Goal: Information Seeking & Learning: Learn about a topic

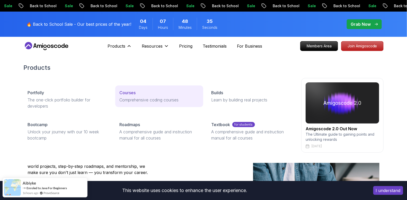
click at [130, 93] on p "Courses" at bounding box center [127, 92] width 16 height 6
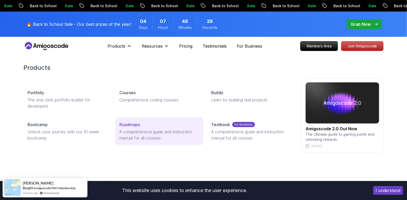
click at [131, 125] on p "Roadmaps" at bounding box center [129, 124] width 21 height 6
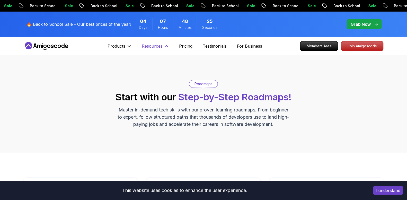
click at [162, 47] on p "Resources" at bounding box center [152, 46] width 21 height 6
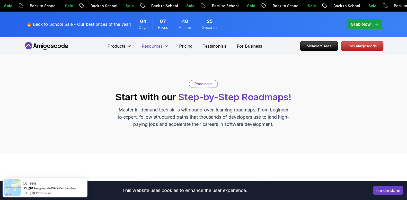
click at [161, 48] on p "Resources" at bounding box center [152, 46] width 21 height 6
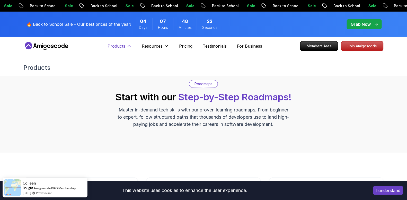
click at [127, 46] on icon at bounding box center [128, 45] width 5 height 5
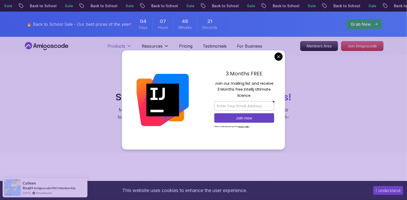
click at [127, 46] on icon at bounding box center [128, 45] width 5 height 5
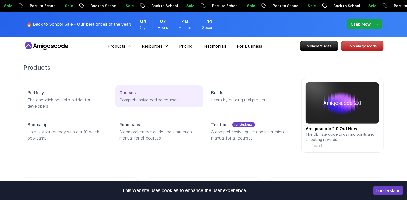
click at [126, 93] on p "Courses" at bounding box center [127, 92] width 16 height 6
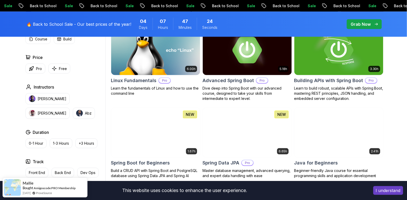
scroll to position [312, 0]
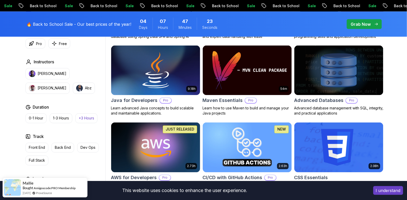
click at [80, 118] on p "+3 Hours" at bounding box center [86, 118] width 15 height 5
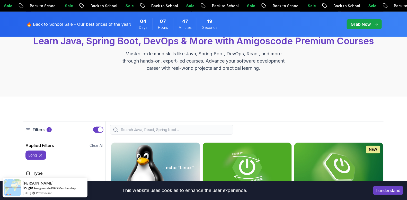
scroll to position [46, 0]
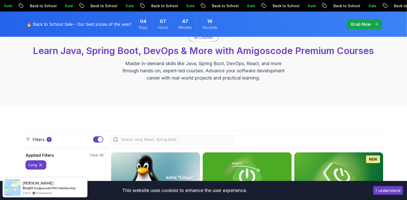
click at [173, 141] on input "search" at bounding box center [175, 139] width 110 height 5
click at [43, 162] on icon at bounding box center [40, 164] width 5 height 5
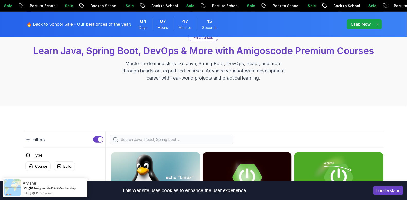
click at [130, 141] on input "search" at bounding box center [175, 139] width 110 height 5
click at [94, 141] on button "button" at bounding box center [98, 139] width 10 height 6
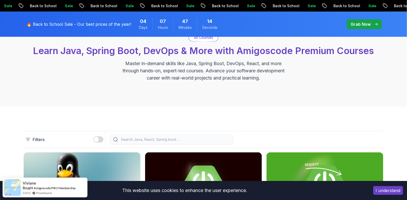
click at [135, 140] on input "search" at bounding box center [175, 139] width 110 height 5
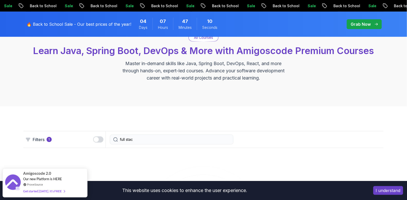
type input "full stack"
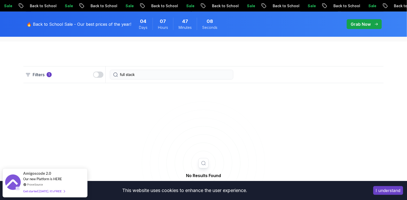
scroll to position [85, 0]
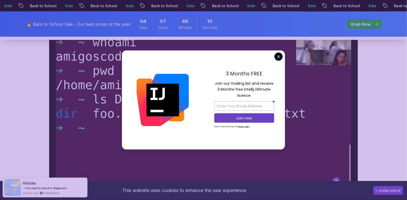
scroll to position [324, 0]
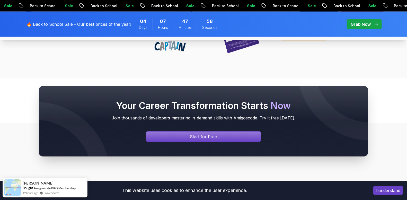
scroll to position [2544, 0]
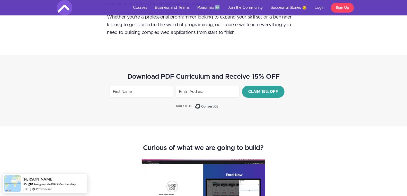
scroll to position [756, 0]
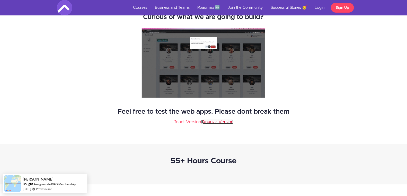
click at [214, 120] on link "Angular Version" at bounding box center [217, 122] width 31 height 4
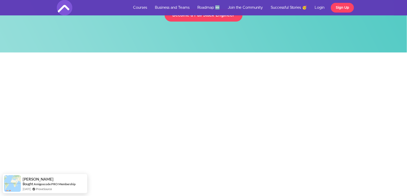
scroll to position [0, 0]
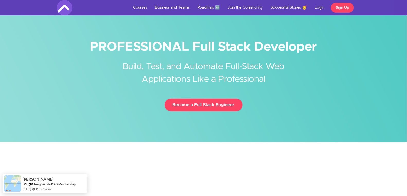
click at [101, 14] on div "Toggle navigation Courses Business and Teams Roadmap 🆕 Join the Community Succe…" at bounding box center [203, 7] width 407 height 15
click at [62, 9] on img at bounding box center [64, 7] width 15 height 15
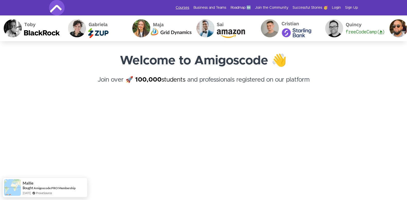
click at [186, 7] on link "Courses" at bounding box center [183, 7] width 14 height 5
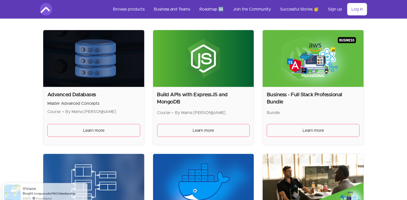
scroll to position [104, 0]
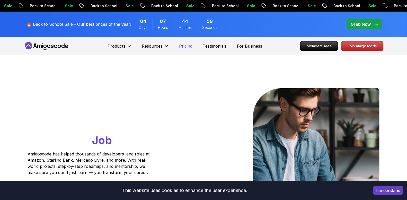
click at [187, 46] on p "Pricing" at bounding box center [185, 46] width 13 height 6
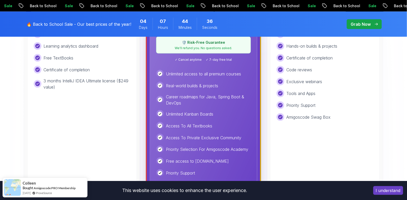
scroll to position [181, 0]
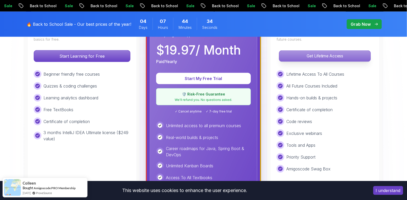
click at [329, 58] on p "Get Lifetime Access" at bounding box center [324, 56] width 91 height 11
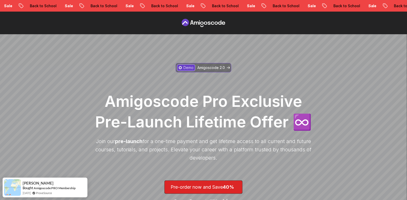
click at [207, 67] on p "Amigoscode 2.0" at bounding box center [211, 67] width 28 height 5
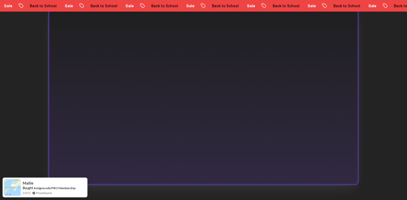
scroll to position [307, 0]
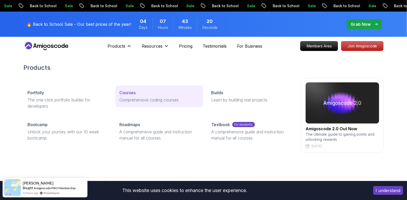
click at [131, 90] on p "Courses" at bounding box center [127, 92] width 16 height 6
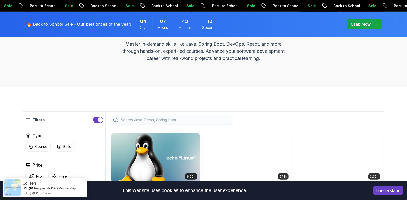
scroll to position [115, 0]
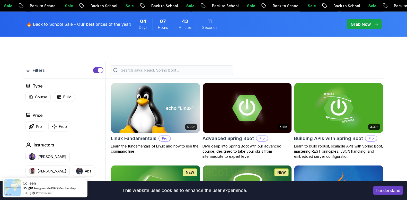
click at [137, 71] on input "search" at bounding box center [175, 70] width 110 height 5
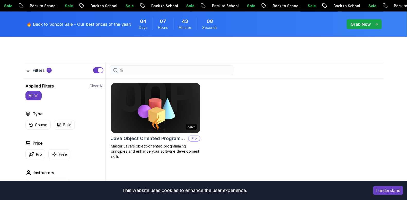
type input "m"
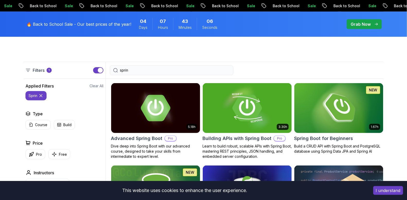
type input "spring"
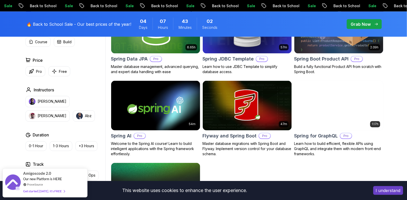
scroll to position [274, 0]
